Goal: Information Seeking & Learning: Learn about a topic

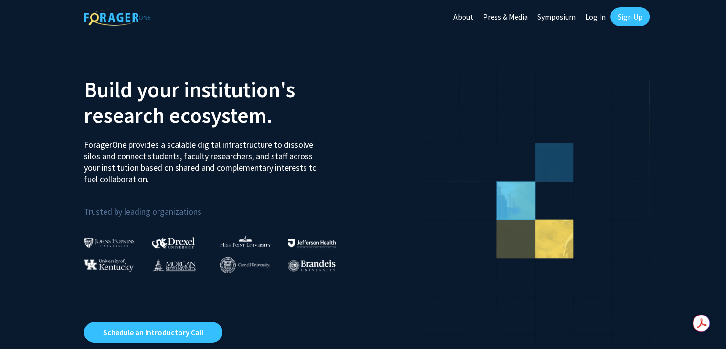
click at [599, 17] on link "Log In" at bounding box center [596, 16] width 30 height 33
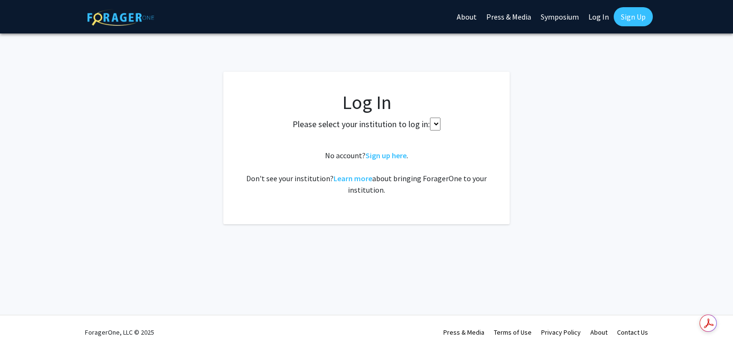
select select
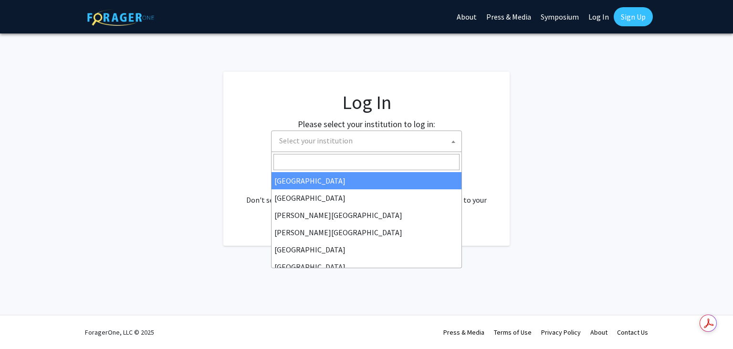
click at [362, 146] on span "Select your institution" at bounding box center [369, 141] width 186 height 20
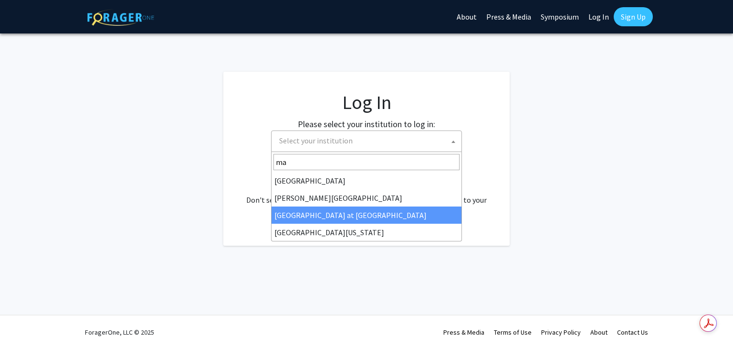
type input "ma"
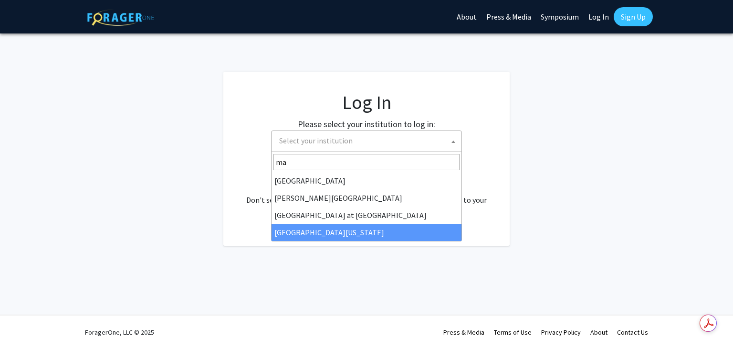
select select "31"
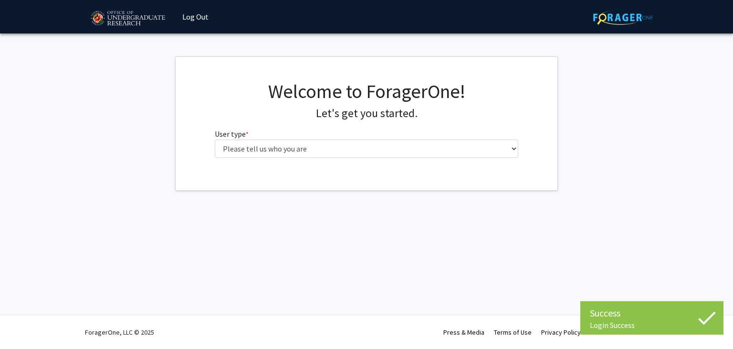
click at [298, 133] on fg-select "User type * required Please tell us who you are Undergraduate Student Master's …" at bounding box center [367, 143] width 304 height 30
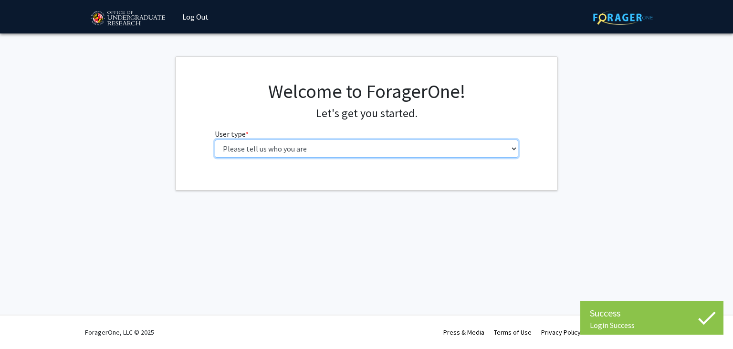
click at [304, 142] on select "Please tell us who you are Undergraduate Student Master's Student Doctoral Cand…" at bounding box center [367, 148] width 304 height 18
click at [304, 154] on select "Please tell us who you are Undergraduate Student Master's Student Doctoral Cand…" at bounding box center [367, 148] width 304 height 18
select select "1: undergrad"
click at [215, 139] on select "Please tell us who you are Undergraduate Student Master's Student Doctoral Cand…" at bounding box center [367, 148] width 304 height 18
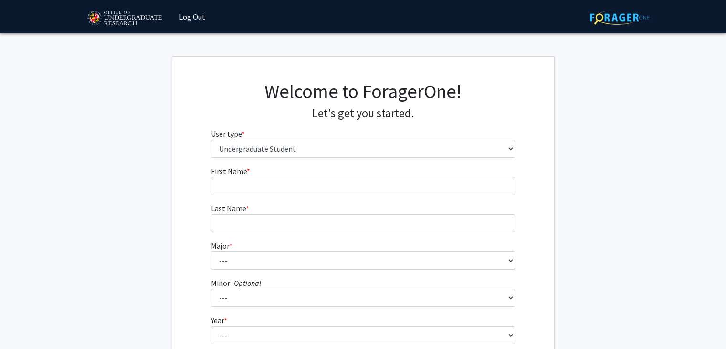
click at [363, 197] on form "First Name * required Last Name * required Major * required --- Accounting Aero…" at bounding box center [363, 281] width 304 height 233
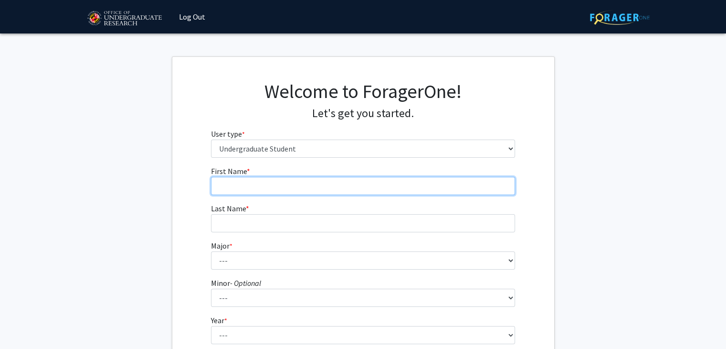
click at [343, 193] on input "First Name * required" at bounding box center [363, 186] width 304 height 18
type input "Ravindu"
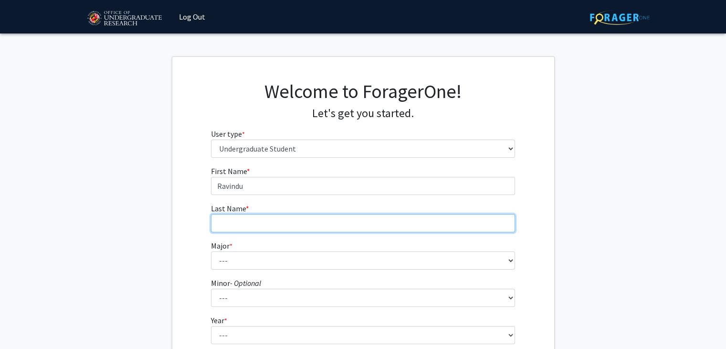
type input "Gunasekara"
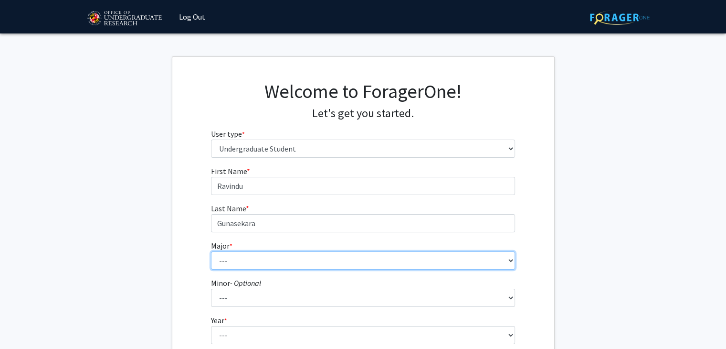
click at [315, 259] on select "--- Accounting Aerospace Engineering African American and Africana Studies Agri…" at bounding box center [363, 260] width 304 height 18
select select "17: 2318"
click at [211, 251] on select "--- Accounting Aerospace Engineering African American and Africana Studies Agri…" at bounding box center [363, 260] width 304 height 18
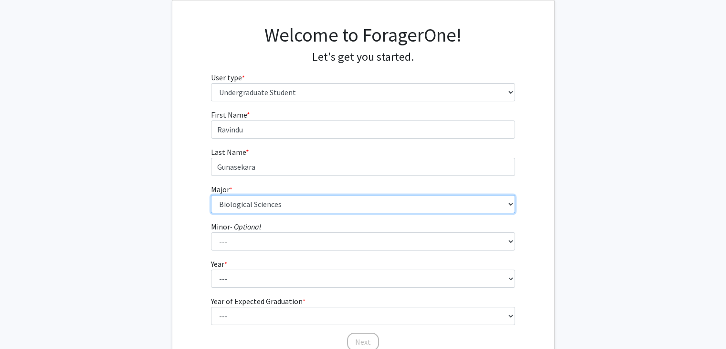
scroll to position [57, 0]
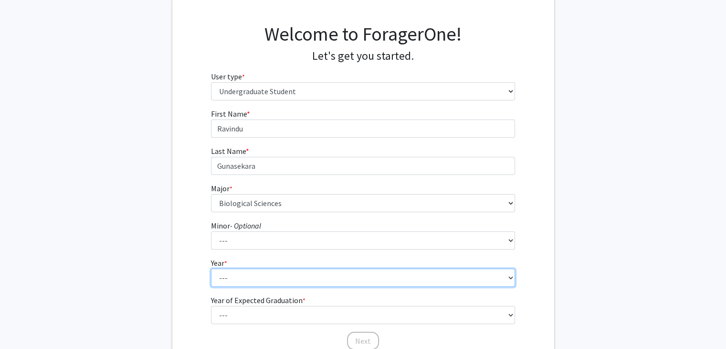
click at [246, 280] on select "--- First-year Sophomore Junior Senior Postbaccalaureate Certificate" at bounding box center [363, 277] width 304 height 18
select select "2: sophomore"
click at [211, 268] on select "--- First-year Sophomore Junior Senior Postbaccalaureate Certificate" at bounding box center [363, 277] width 304 height 18
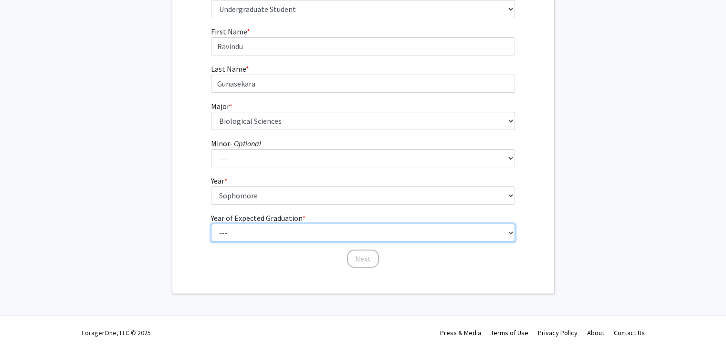
click at [256, 225] on select "--- 2025 2026 2027 2028 2029 2030 2031 2032 2033 2034" at bounding box center [363, 232] width 304 height 18
select select "4: 2028"
click at [211, 223] on select "--- 2025 2026 2027 2028 2029 2030 2031 2032 2033 2034" at bounding box center [363, 232] width 304 height 18
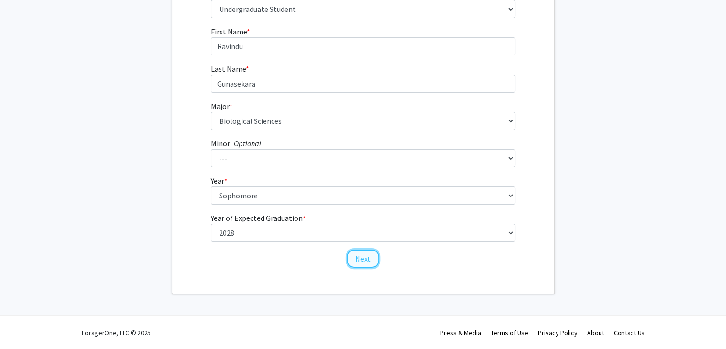
click at [357, 250] on button "Next" at bounding box center [363, 258] width 32 height 18
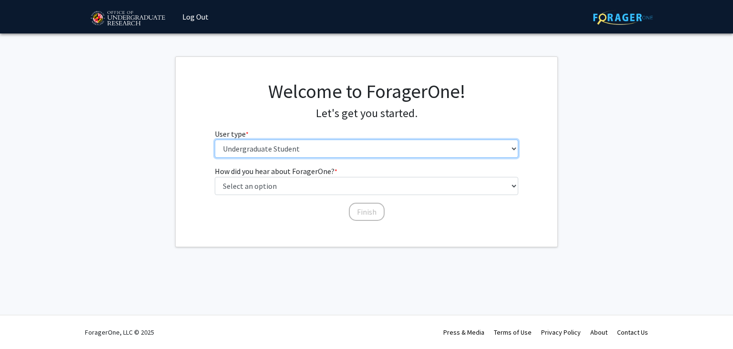
click at [257, 153] on select "Please tell us who you are Undergraduate Student Master's Student Doctoral Cand…" at bounding box center [367, 148] width 304 height 18
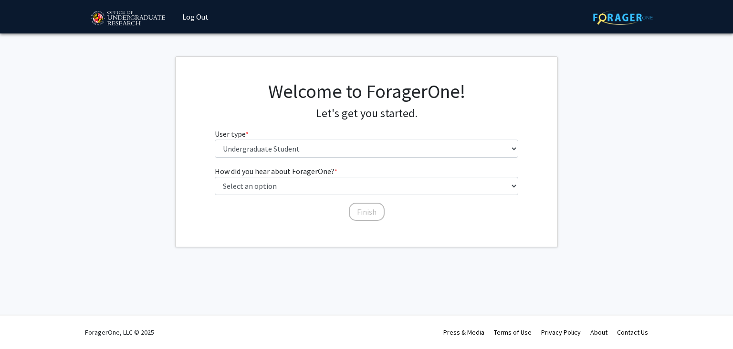
click at [160, 186] on fg-get-started "Welcome to ForagerOne! Let's get you started. User type * required Please tell …" at bounding box center [366, 151] width 733 height 191
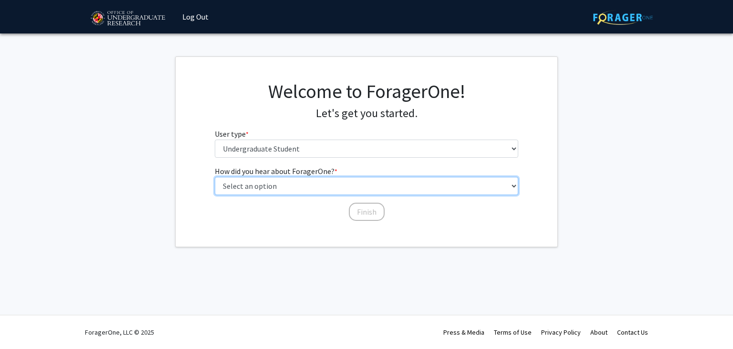
click at [281, 193] on select "Select an option Peer/student recommendation Faculty/staff recommendation Unive…" at bounding box center [367, 186] width 304 height 18
select select "4: university_email"
click at [215, 177] on select "Select an option Peer/student recommendation Faculty/staff recommendation Unive…" at bounding box center [367, 186] width 304 height 18
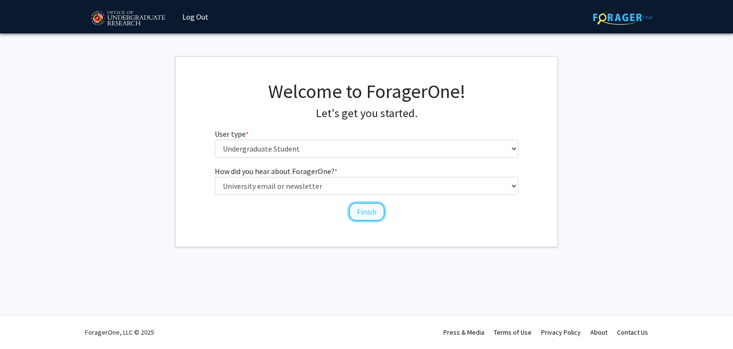
click at [362, 212] on button "Finish" at bounding box center [367, 211] width 36 height 18
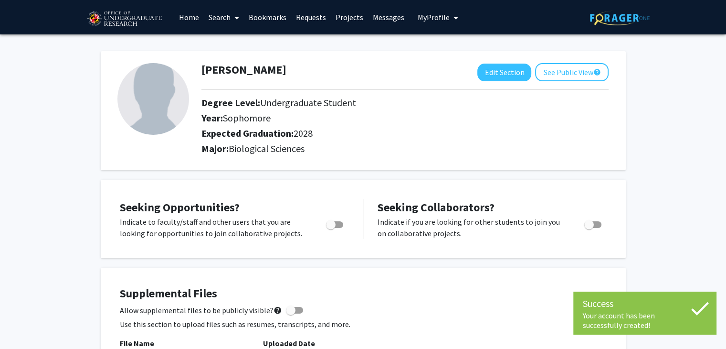
click at [334, 224] on span "Toggle" at bounding box center [331, 225] width 10 height 10
click at [331, 228] on input "Are you actively seeking opportunities?" at bounding box center [330, 228] width 0 height 0
checkbox input "true"
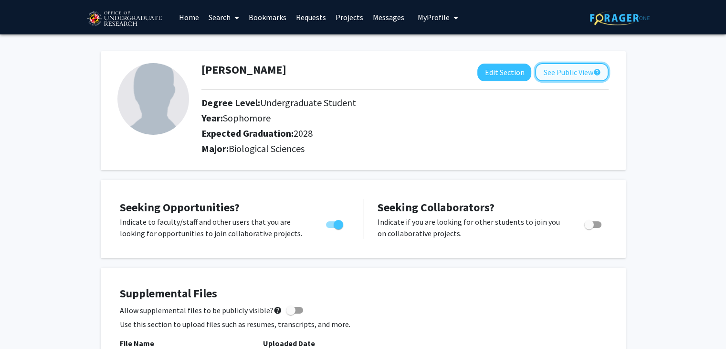
click at [558, 74] on button "See Public View help" at bounding box center [572, 72] width 74 height 18
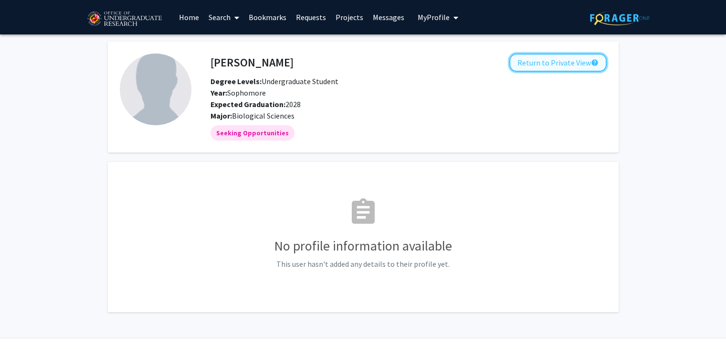
click at [552, 61] on button "Return to Private View help" at bounding box center [558, 62] width 97 height 18
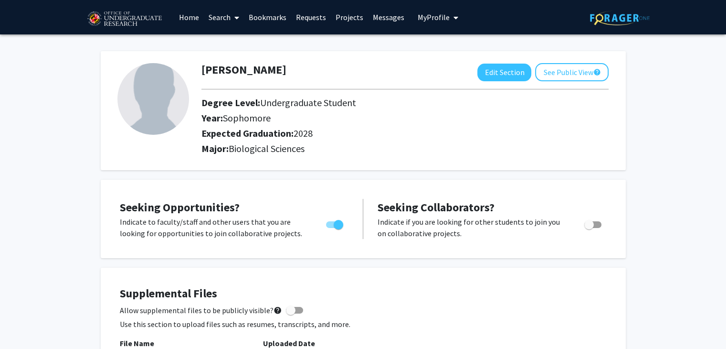
click at [192, 18] on link "Home" at bounding box center [189, 16] width 30 height 33
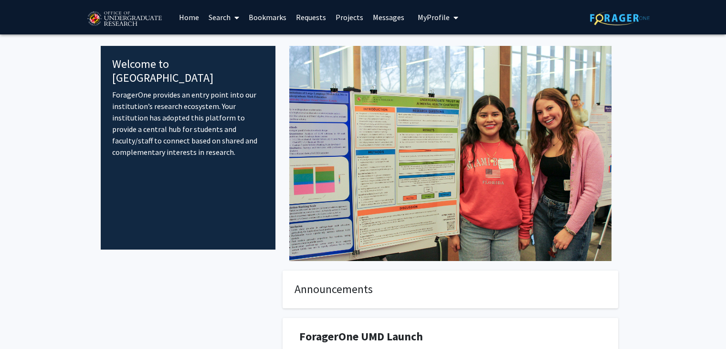
click at [225, 15] on link "Search" at bounding box center [224, 16] width 40 height 33
click at [242, 65] on span "Students" at bounding box center [233, 62] width 58 height 19
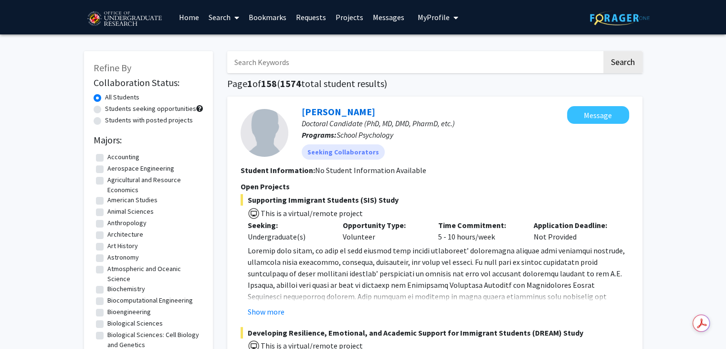
scroll to position [47, 0]
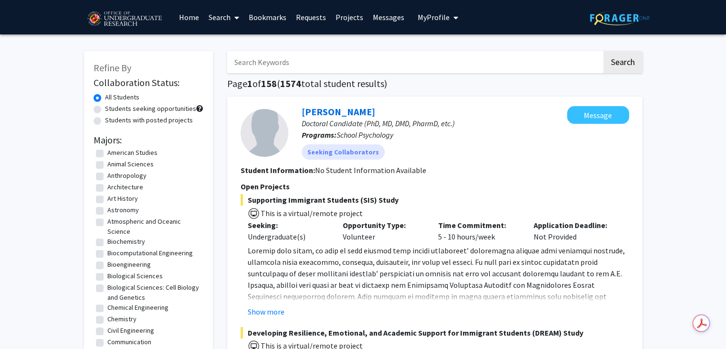
click at [107, 244] on label "Biochemistry" at bounding box center [126, 241] width 38 height 10
click at [107, 243] on input "Biochemistry" at bounding box center [110, 239] width 6 height 6
checkbox input "true"
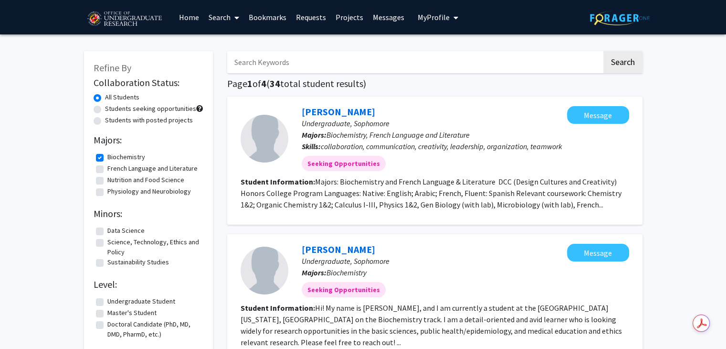
click at [107, 158] on label "Biochemistry" at bounding box center [126, 157] width 38 height 10
click at [107, 158] on input "Biochemistry" at bounding box center [110, 155] width 6 height 6
checkbox input "false"
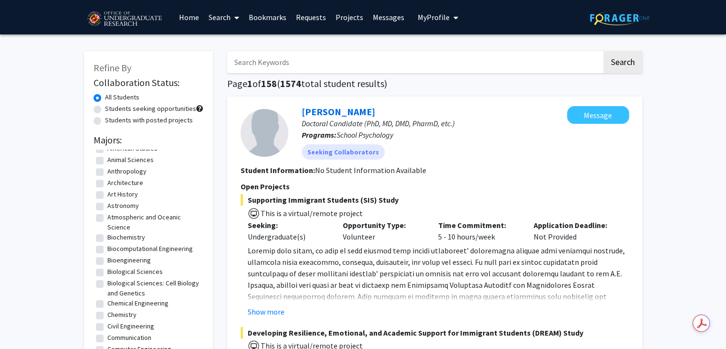
scroll to position [53, 0]
click at [107, 269] on label "Biological Sciences" at bounding box center [134, 270] width 55 height 10
click at [107, 269] on input "Biological Sciences" at bounding box center [110, 268] width 6 height 6
checkbox input "true"
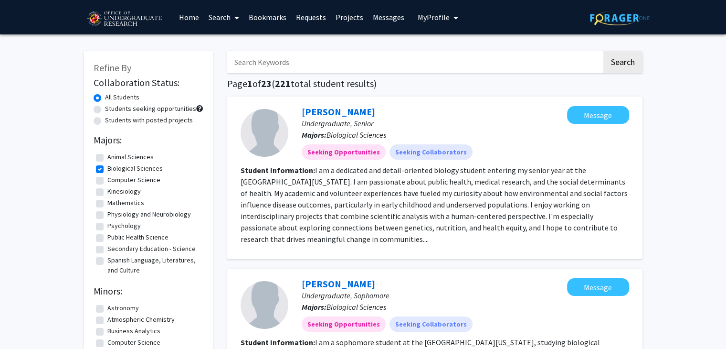
click at [229, 15] on link "Search" at bounding box center [224, 16] width 40 height 33
click at [237, 45] on span "Faculty/Staff" at bounding box center [239, 43] width 70 height 19
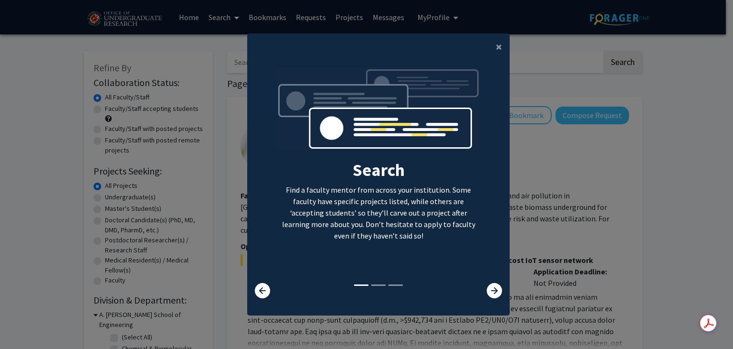
click at [500, 292] on div at bounding box center [487, 290] width 43 height 15
click at [496, 291] on icon at bounding box center [494, 290] width 15 height 15
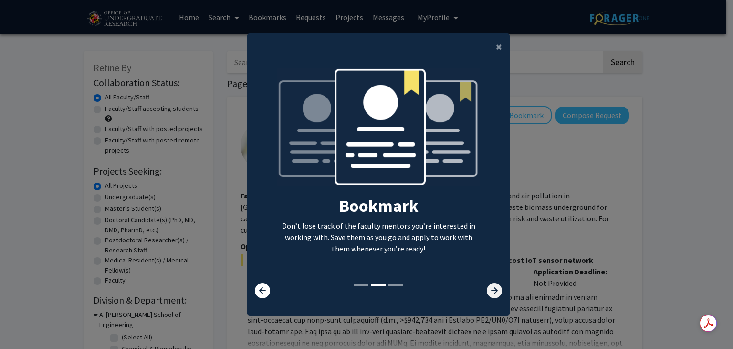
drag, startPoint x: 496, startPoint y: 291, endPoint x: 487, endPoint y: 287, distance: 9.4
click at [487, 287] on icon at bounding box center [494, 290] width 15 height 15
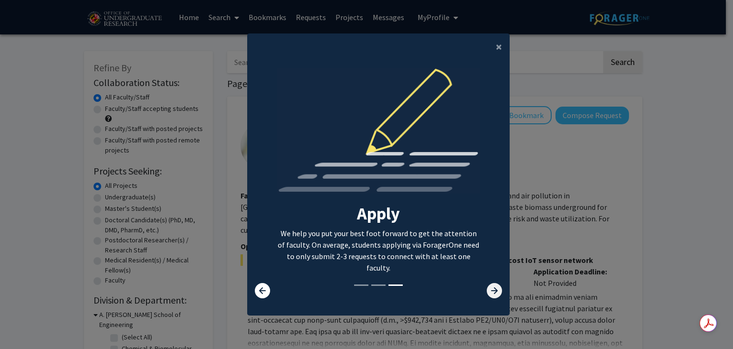
click at [487, 287] on icon at bounding box center [494, 290] width 15 height 15
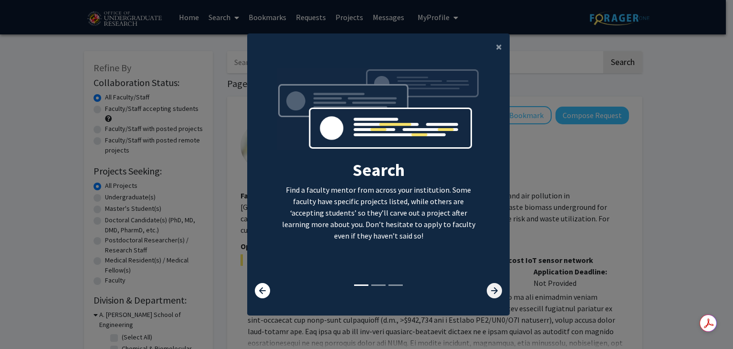
click at [487, 287] on icon at bounding box center [494, 290] width 15 height 15
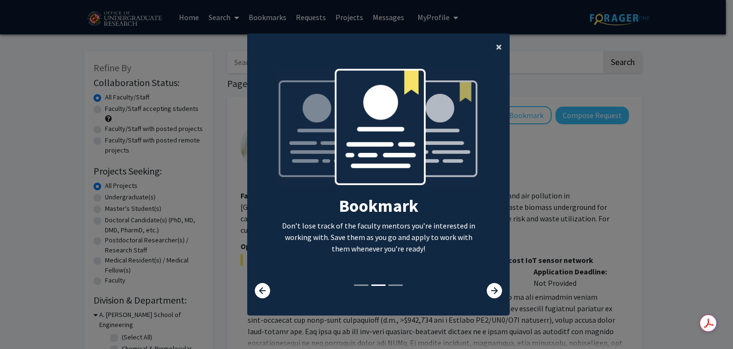
click at [500, 52] on button "×" at bounding box center [498, 46] width 21 height 27
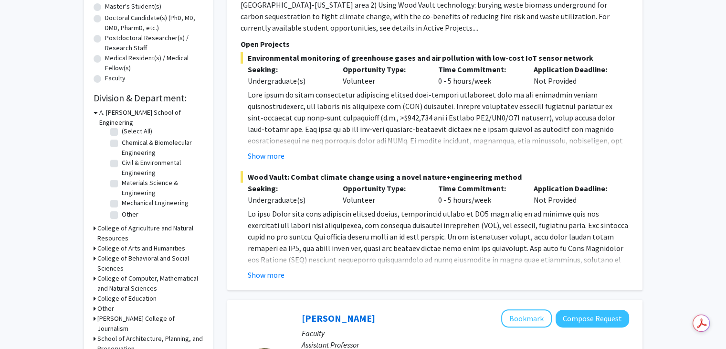
scroll to position [202, 0]
click at [96, 273] on div "College of Computer, Mathematical and Natural Sciences" at bounding box center [149, 283] width 110 height 20
click at [94, 273] on icon at bounding box center [95, 278] width 2 height 10
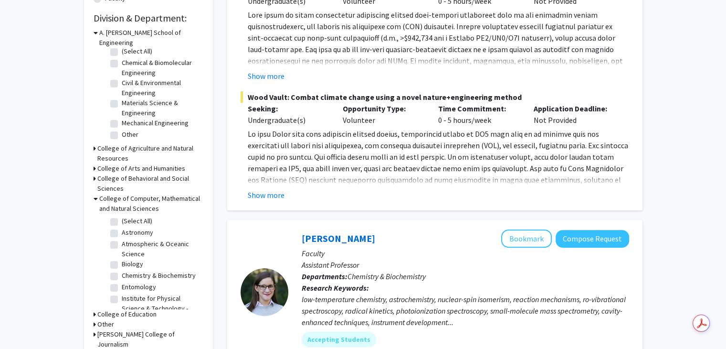
scroll to position [285, 0]
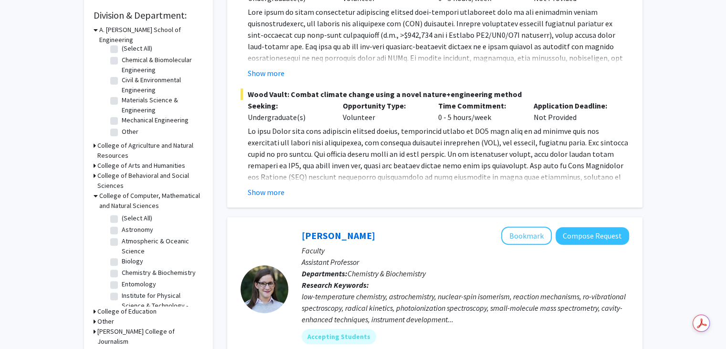
click at [109, 252] on fg-checkbox-list "(Select All) (Select All) Astronomy Astronomy Atmospheric & Oceanic Science Atm…" at bounding box center [156, 284] width 96 height 147
click at [122, 256] on label "Biology" at bounding box center [132, 261] width 21 height 10
click at [122, 256] on input "Biology" at bounding box center [125, 259] width 6 height 6
checkbox input "true"
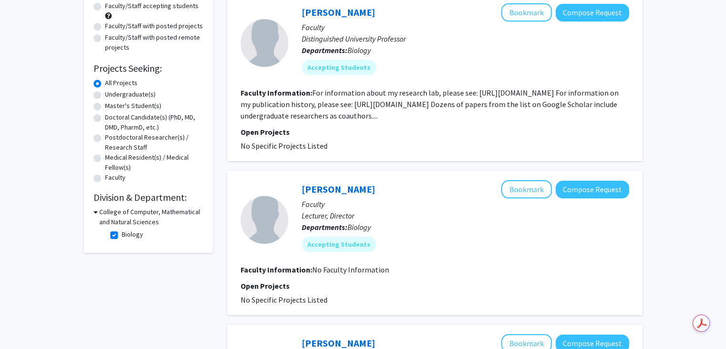
scroll to position [103, 0]
click at [99, 212] on h3 "College of Computer, Mathematical and Natural Sciences" at bounding box center [151, 216] width 104 height 20
click at [99, 212] on h3 "College of Computer, Mathematical and Natural Sciences" at bounding box center [150, 216] width 106 height 20
click at [79, 244] on div "Refine By Collaboration Status: Collaboration Status All Faculty/Staff Collabor…" at bounding box center [148, 230] width 143 height 585
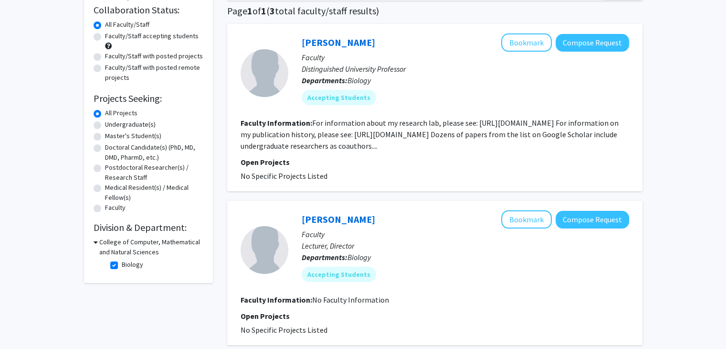
scroll to position [69, 0]
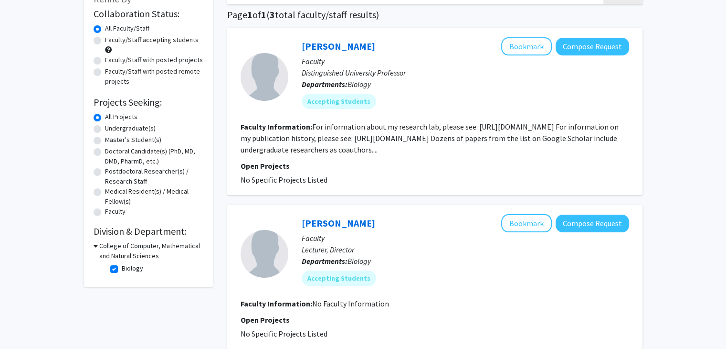
click at [131, 127] on label "Undergraduate(s)" at bounding box center [130, 128] width 51 height 10
click at [111, 127] on input "Undergraduate(s)" at bounding box center [108, 126] width 6 height 6
radio input "true"
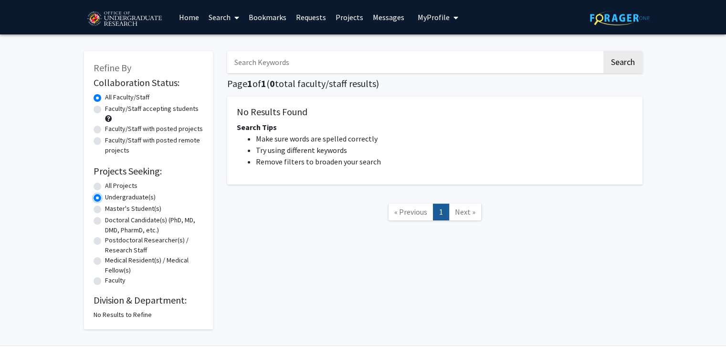
scroll to position [31, 0]
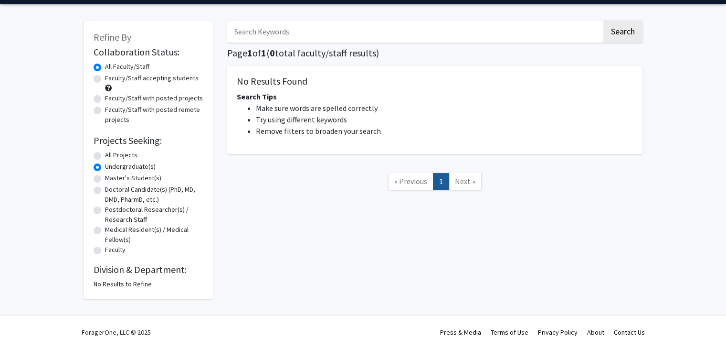
click at [232, 178] on nav "« Previous 1 Next »" at bounding box center [434, 182] width 415 height 39
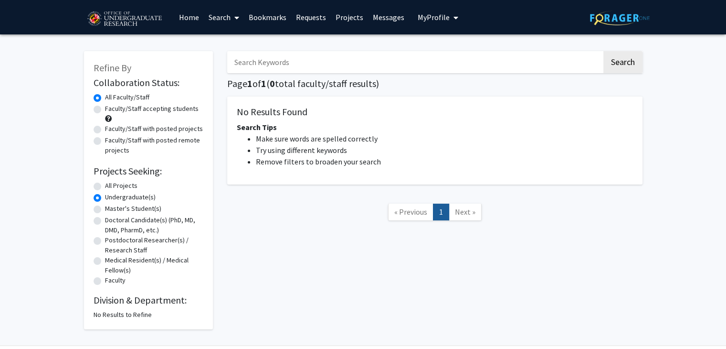
click at [105, 185] on label "All Projects" at bounding box center [121, 185] width 32 height 10
click at [105, 185] on input "All Projects" at bounding box center [108, 183] width 6 height 6
radio input "true"
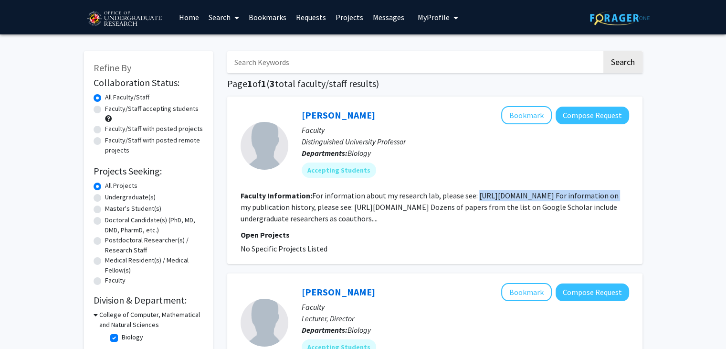
drag, startPoint x: 475, startPoint y: 195, endPoint x: 609, endPoint y: 195, distance: 134.7
click at [609, 195] on fg-read-more "For information about my research lab, please see: https://science.umd.edu/biol…" at bounding box center [430, 207] width 378 height 32
copy fg-read-more "https://science.umd.edu/biology/faganlab/"
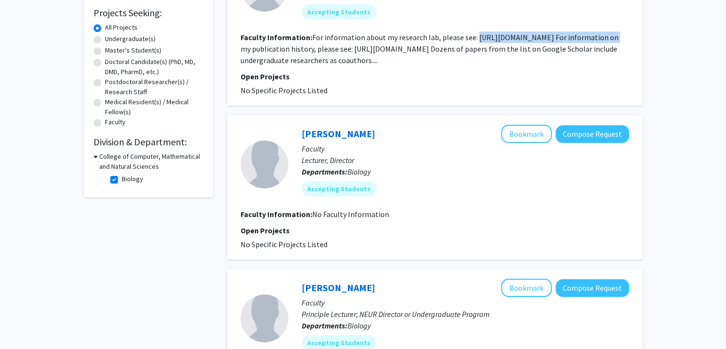
scroll to position [159, 0]
click at [417, 175] on p "Departments: Biology" at bounding box center [466, 170] width 328 height 11
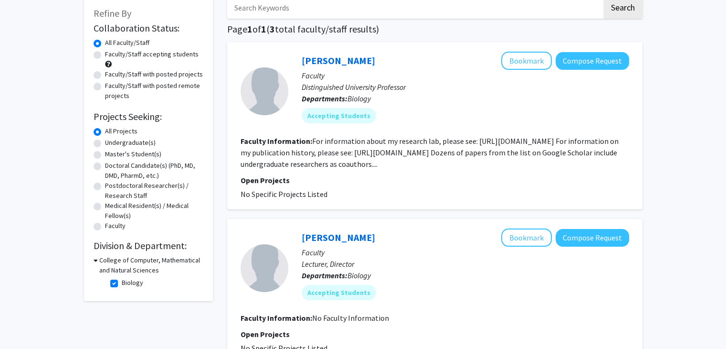
scroll to position [0, 0]
